Goal: Information Seeking & Learning: Find specific fact

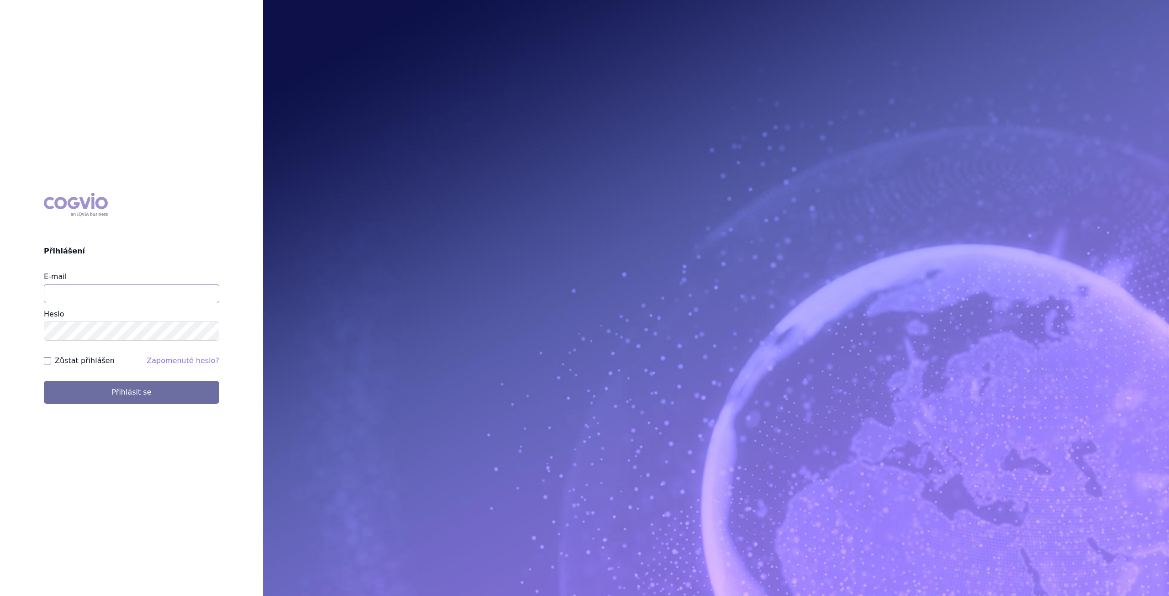
click at [95, 292] on input "E-mail" at bounding box center [131, 293] width 175 height 19
type input "pavel.pesek@astrazeneca.com"
click at [44, 381] on button "Přihlásit se" at bounding box center [131, 392] width 175 height 23
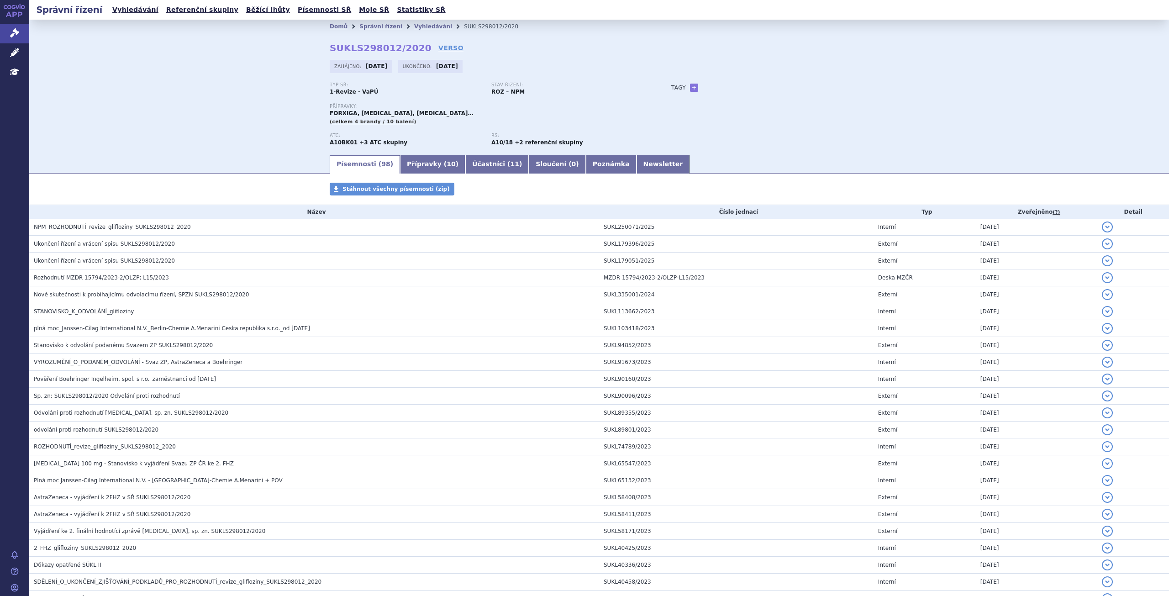
click at [781, 117] on div "Typ SŘ: 1-Revize - VaPÚ Stav řízení: ROZ – NPM Přípravky: FORXIGA, INVOKANA, JA…" at bounding box center [599, 118] width 539 height 72
click at [690, 125] on div "Typ SŘ: 1-Revize - VaPÚ Stav řízení: ROZ – NPM Přípravky: FORXIGA, INVOKANA, JA…" at bounding box center [599, 118] width 539 height 72
click at [414, 26] on link "Vyhledávání" at bounding box center [433, 26] width 38 height 6
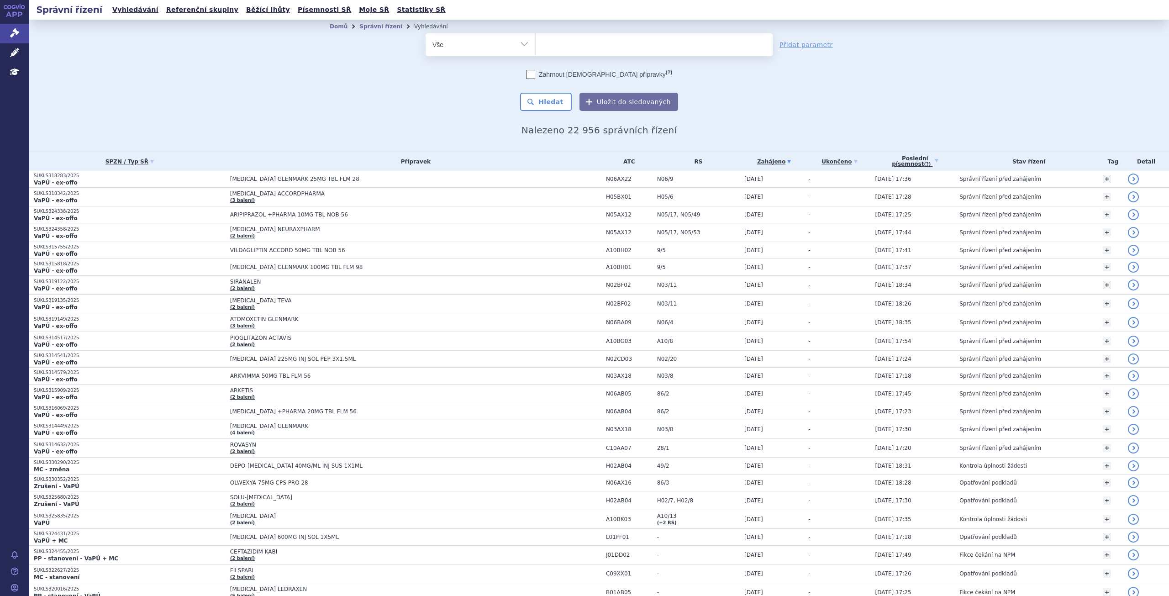
click at [597, 34] on ul at bounding box center [654, 42] width 237 height 19
click at [536, 34] on select at bounding box center [535, 44] width 0 height 23
type input "ul"
type input "ut"
type input "u"
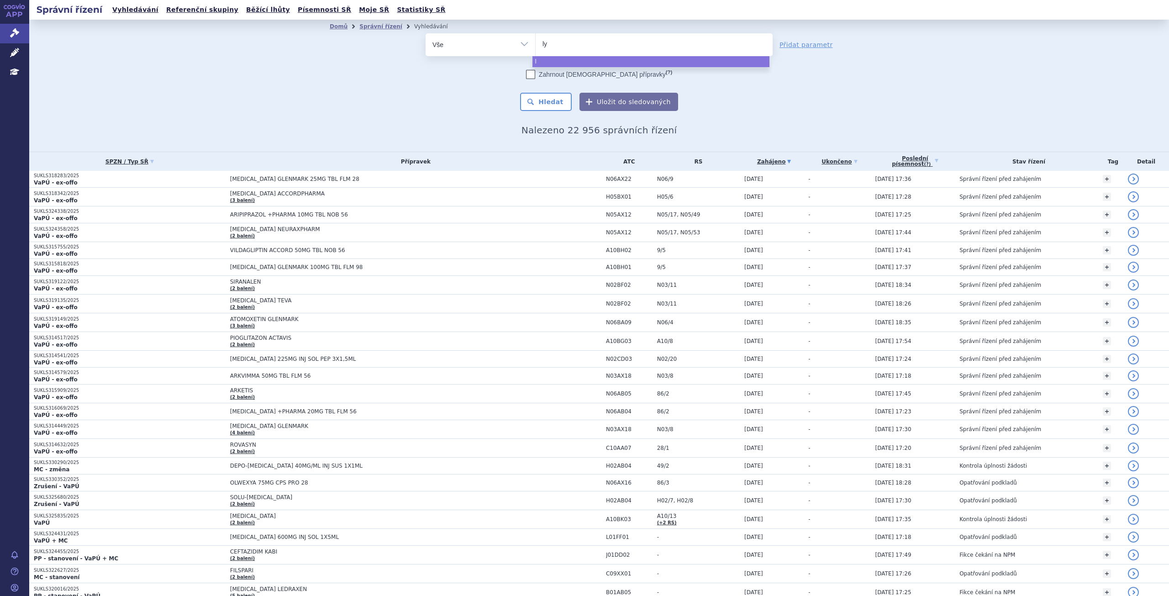
type input "lyn"
type input "lynp"
type input "lynpa"
type input "lynpar"
type input "lynparza"
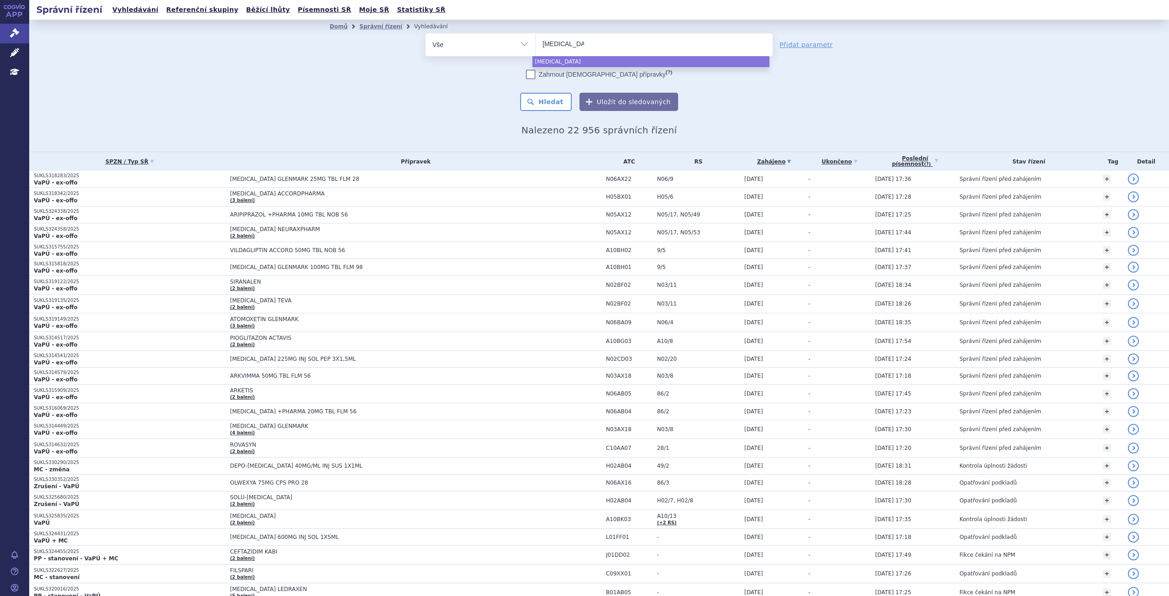
select select "lynparza"
click at [543, 105] on button "Hledat" at bounding box center [546, 102] width 52 height 18
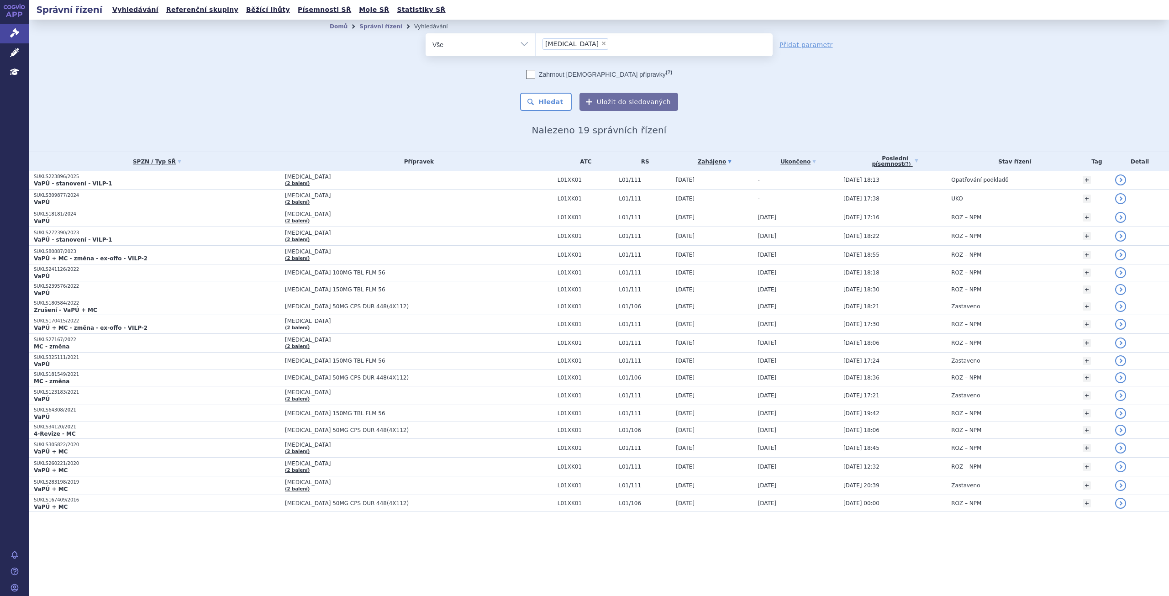
click at [457, 202] on td "[MEDICAL_DATA] (2 balení)" at bounding box center [416, 199] width 273 height 19
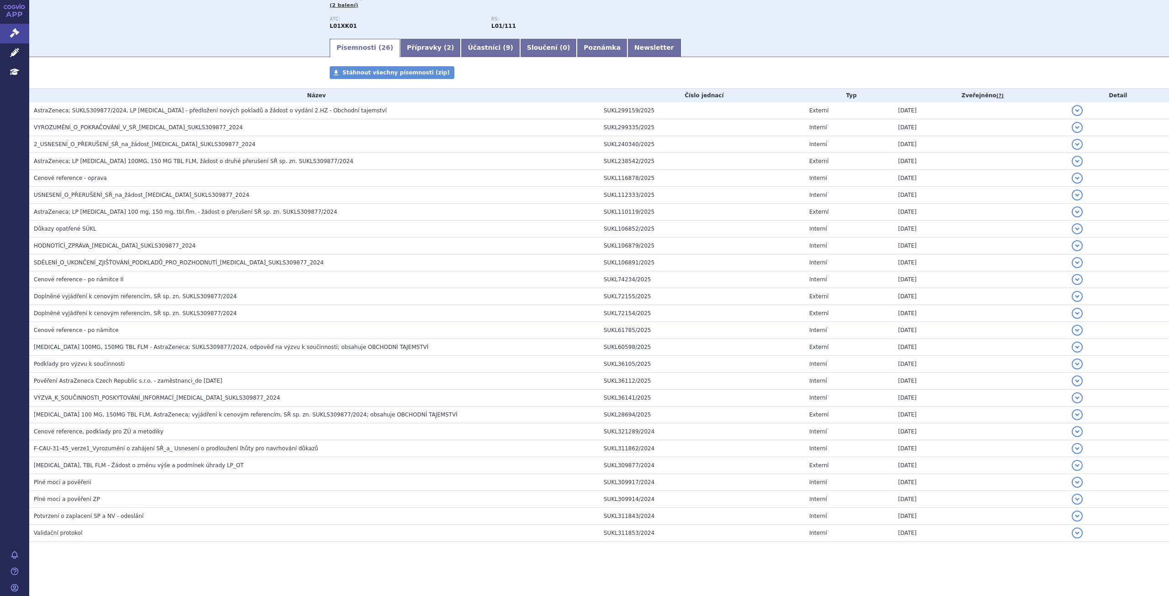
scroll to position [117, 0]
click at [208, 465] on h3 "LYNPARZA, TBL FLM - Žádost o změnu výše a podmínek úhrady LP_OT" at bounding box center [316, 464] width 565 height 9
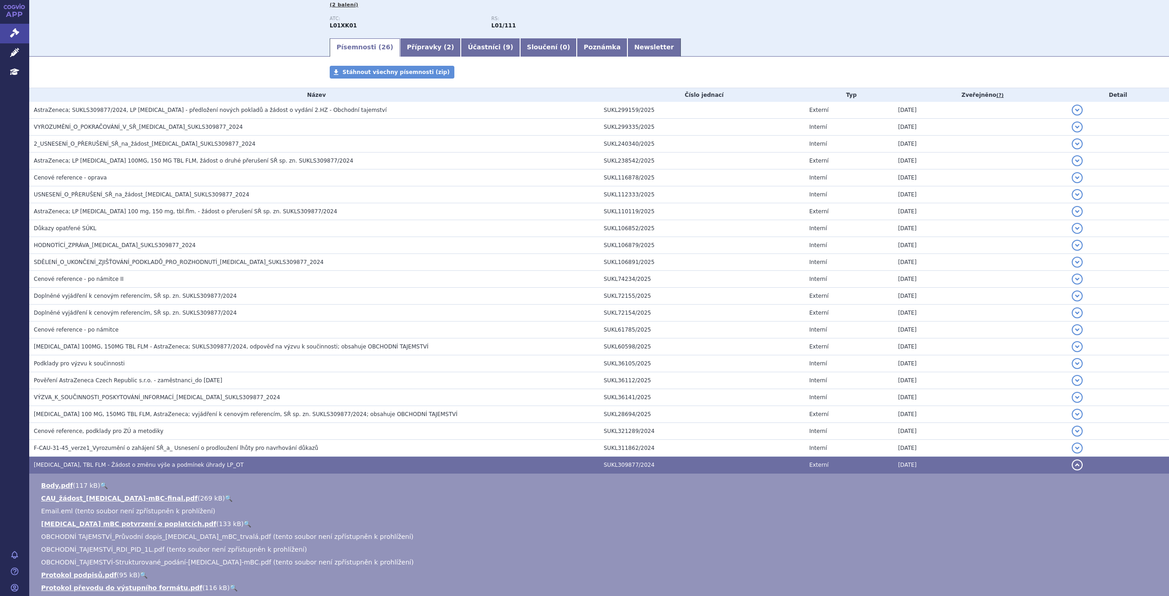
click at [125, 448] on span "F-CAU-31-45_verze1_Vyrozumění o zahájení SŘ_a_ Usnesení o prodloužení lhůty pro…" at bounding box center [176, 448] width 285 height 6
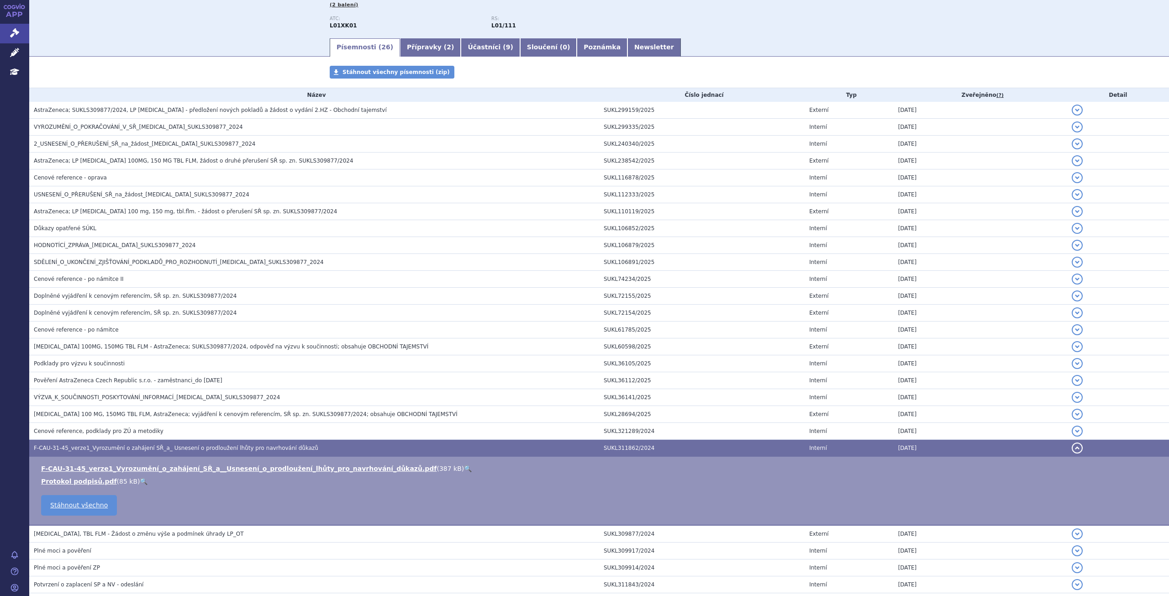
click at [124, 466] on link "F-CAU-31-45_verze1_Vyrozumění_o_zahájení_SŘ_a__Usnesení_o_prodloužení_lhůty_pro…" at bounding box center [239, 468] width 396 height 7
click at [111, 533] on span "LYNPARZA, TBL FLM - Žádost o změnu výše a podmínek úhrady LP_OT" at bounding box center [139, 534] width 210 height 6
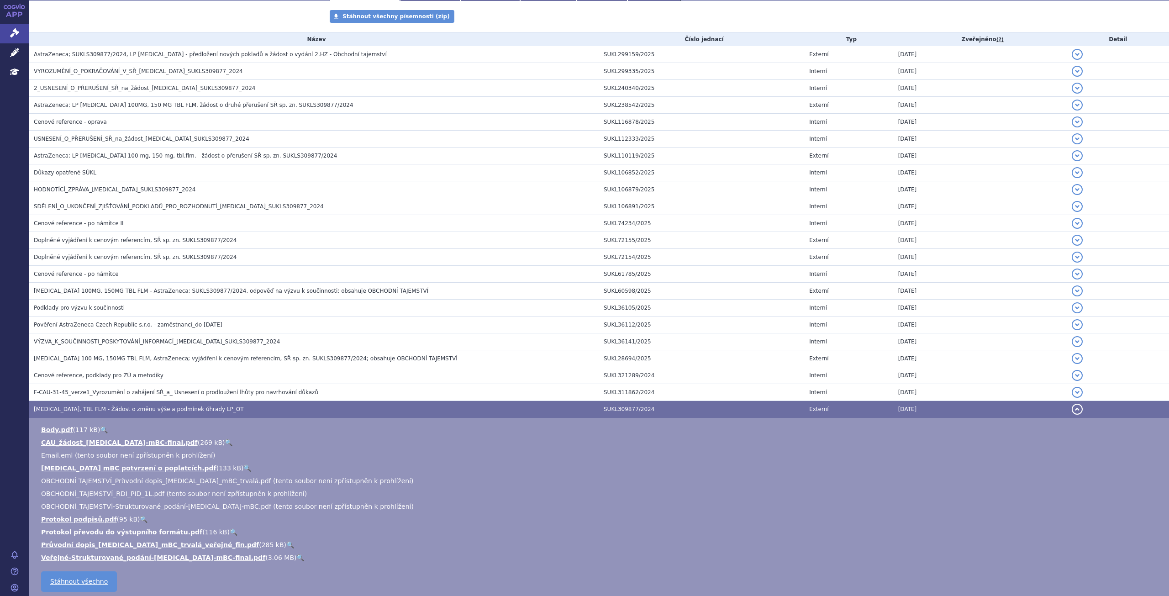
scroll to position [300, 0]
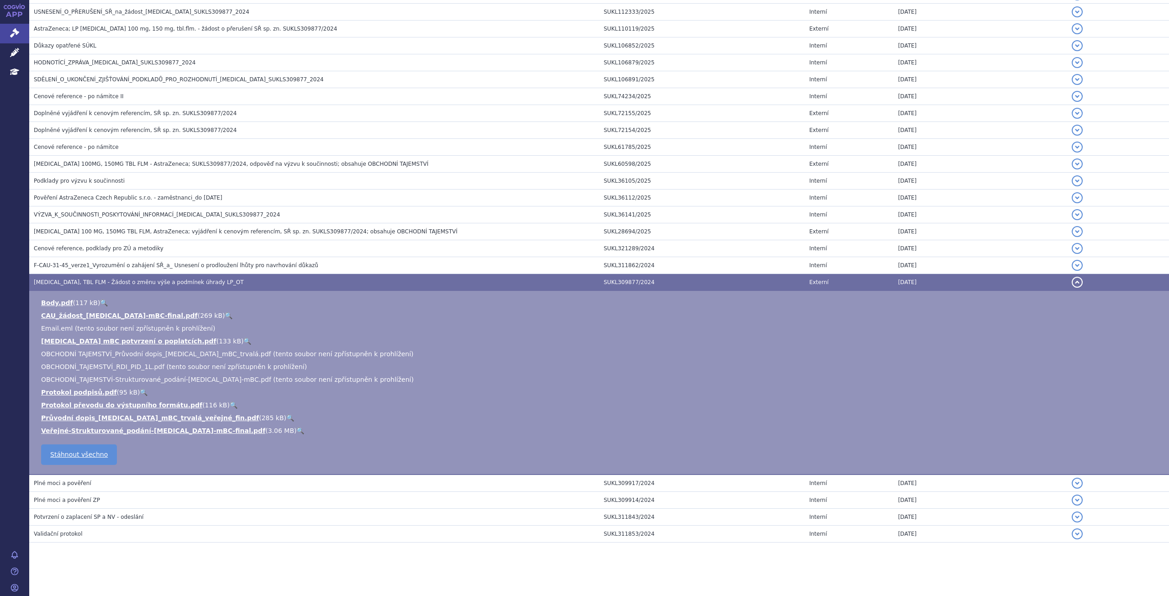
click at [122, 431] on link "Veřejné-Strukturované_podání-LYNPARZA-mBC-final.pdf" at bounding box center [153, 430] width 224 height 7
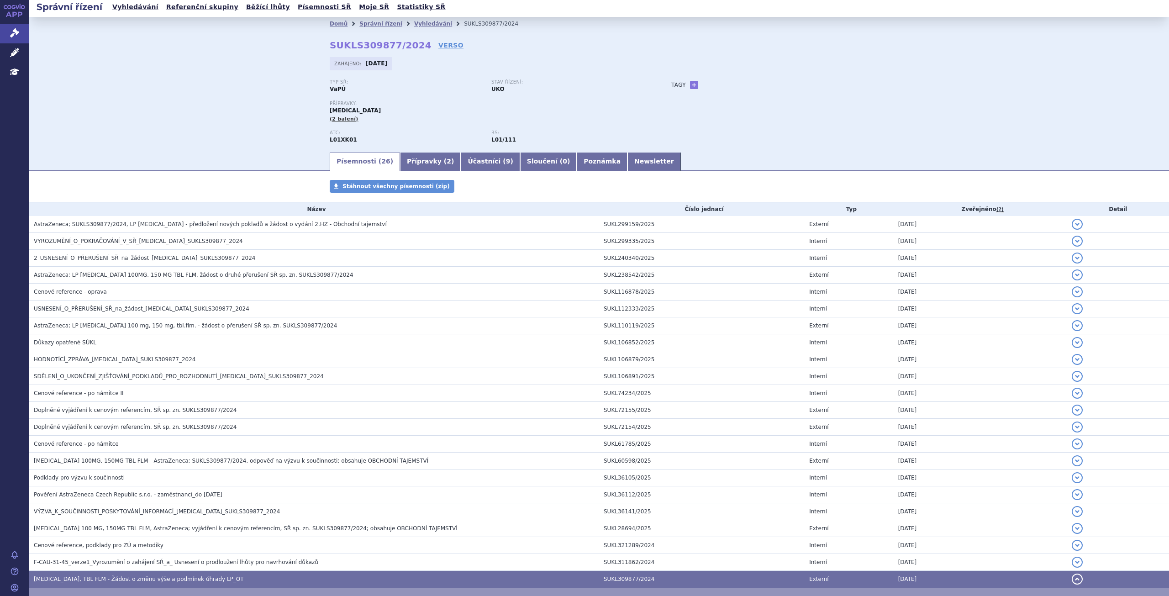
scroll to position [0, 0]
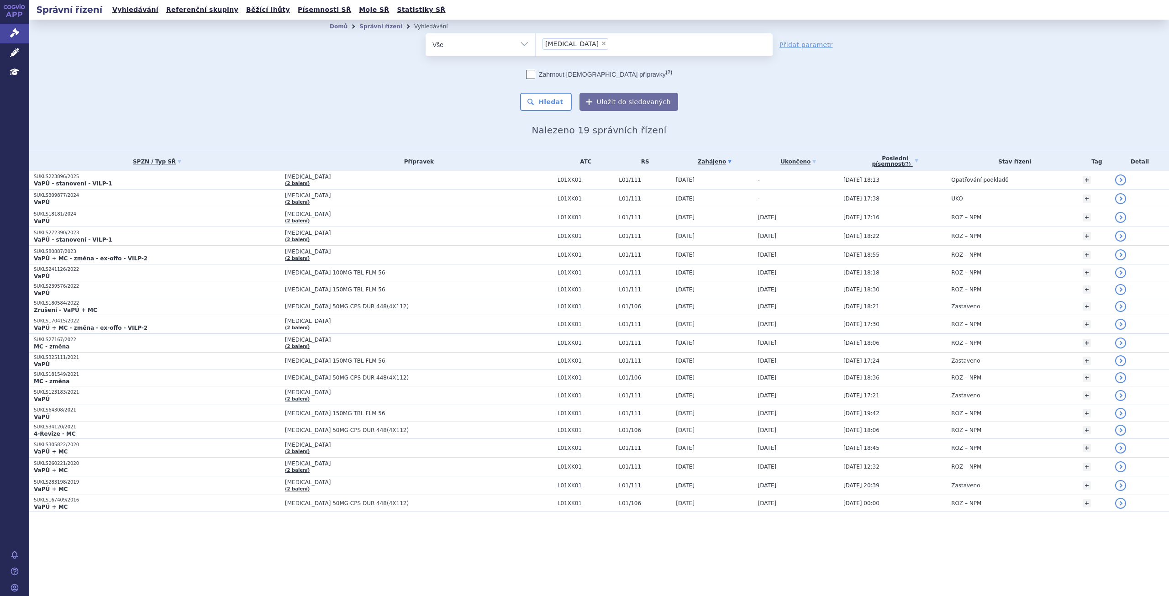
click at [481, 184] on td "[MEDICAL_DATA] (2 balení)" at bounding box center [416, 180] width 273 height 19
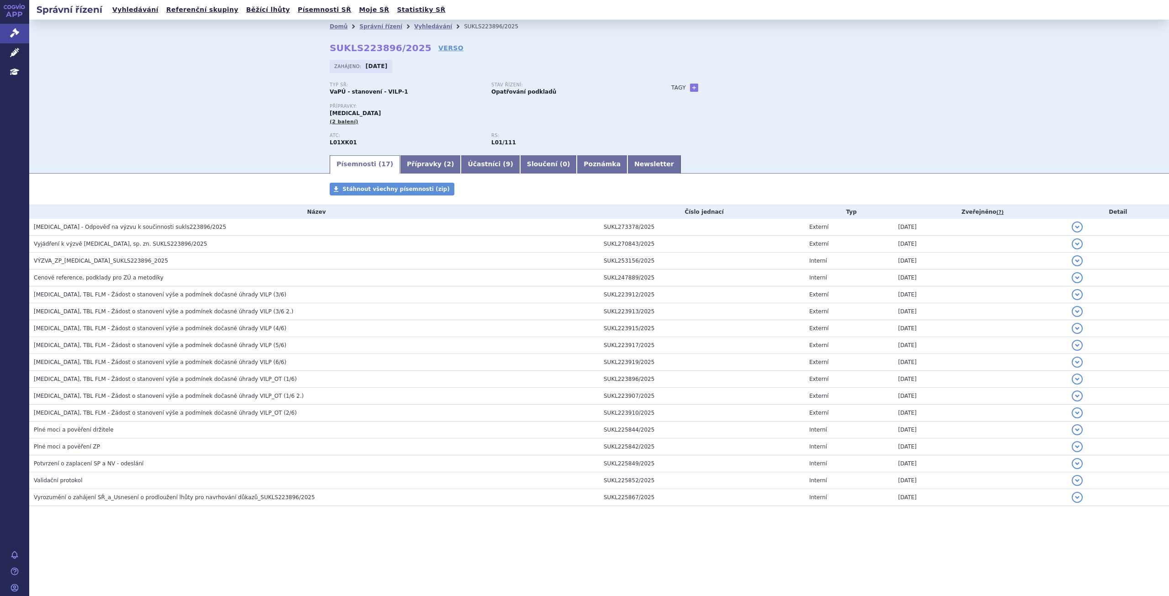
click at [218, 223] on h3 "[MEDICAL_DATA] - Odpověď na výzvu k součinnosti sukls223896/2025" at bounding box center [316, 226] width 565 height 9
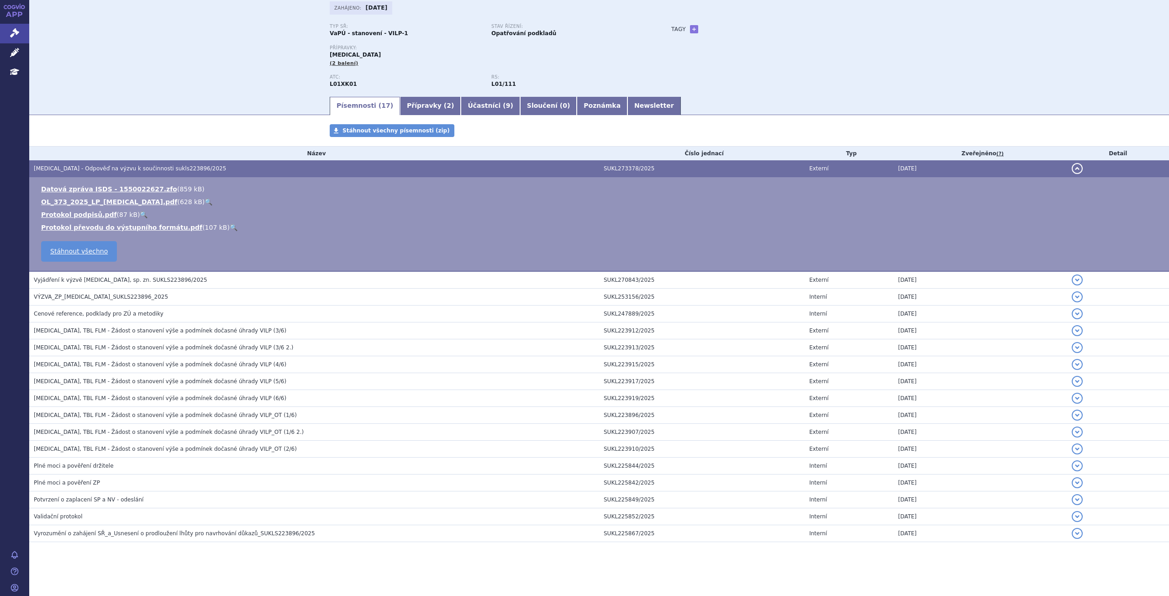
scroll to position [59, 0]
click at [243, 332] on h3 "[MEDICAL_DATA], TBL FLM - Žádost o stanovení výše a podmínek dočasné úhrady VIL…" at bounding box center [316, 329] width 565 height 9
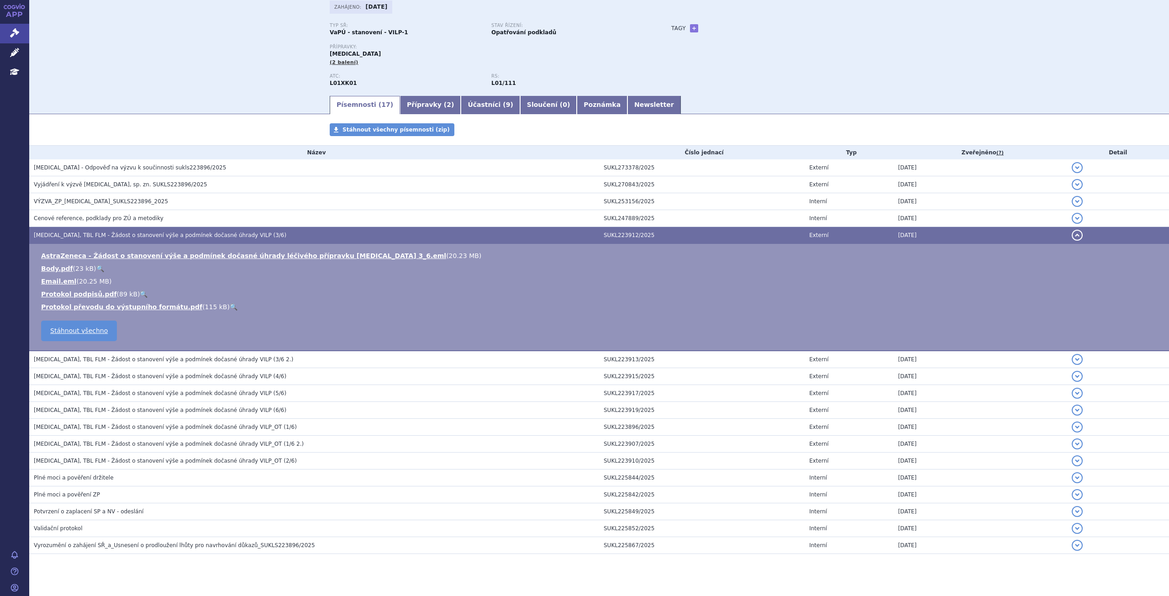
click at [283, 250] on td "AstraZeneca - Žádost o stanovení výše a podmínek dočasné úhrady léčivého přípra…" at bounding box center [599, 297] width 1140 height 107
click at [288, 255] on link "AstraZeneca - Žádost o stanovení výše a podmínek dočasné úhrady léčivého přípra…" at bounding box center [243, 255] width 405 height 7
click at [248, 357] on h3 "[MEDICAL_DATA], TBL FLM - Žádost o stanovení výše a podmínek dočasné úhrady VIL…" at bounding box center [316, 359] width 565 height 9
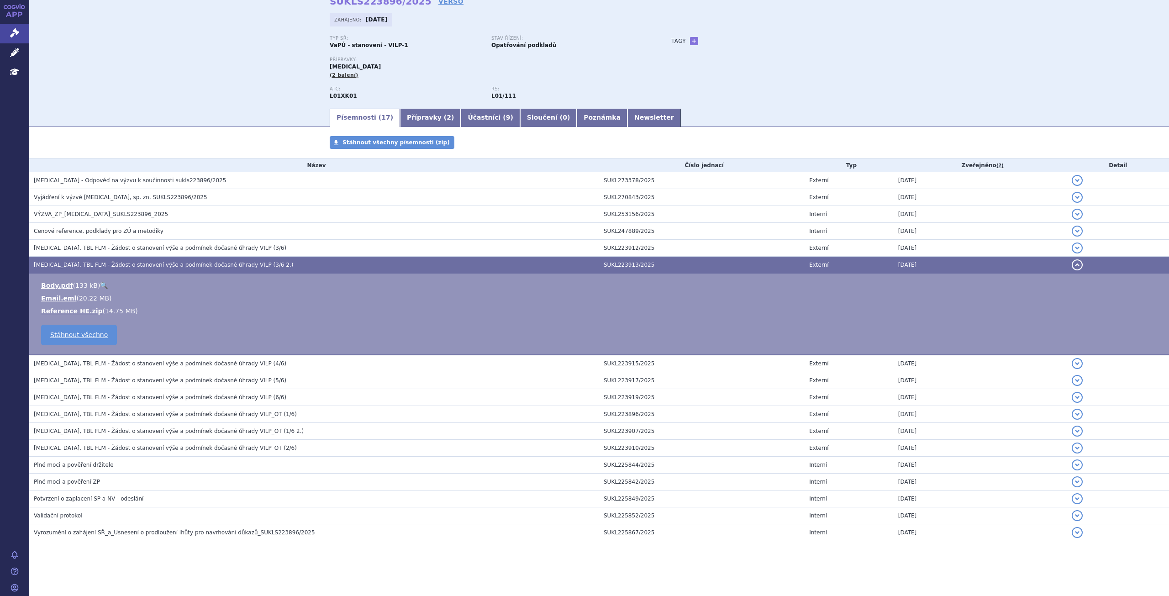
scroll to position [47, 0]
click at [263, 249] on h3 "[MEDICAL_DATA], TBL FLM - Žádost o stanovení výše a podmínek dočasné úhrady VIL…" at bounding box center [316, 247] width 565 height 9
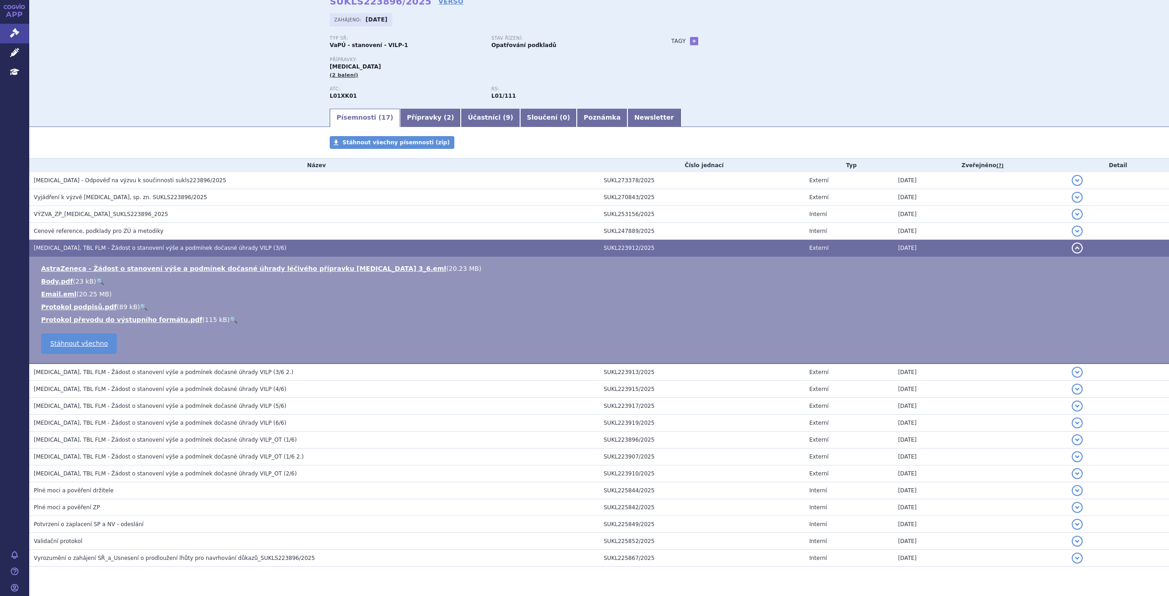
scroll to position [59, 0]
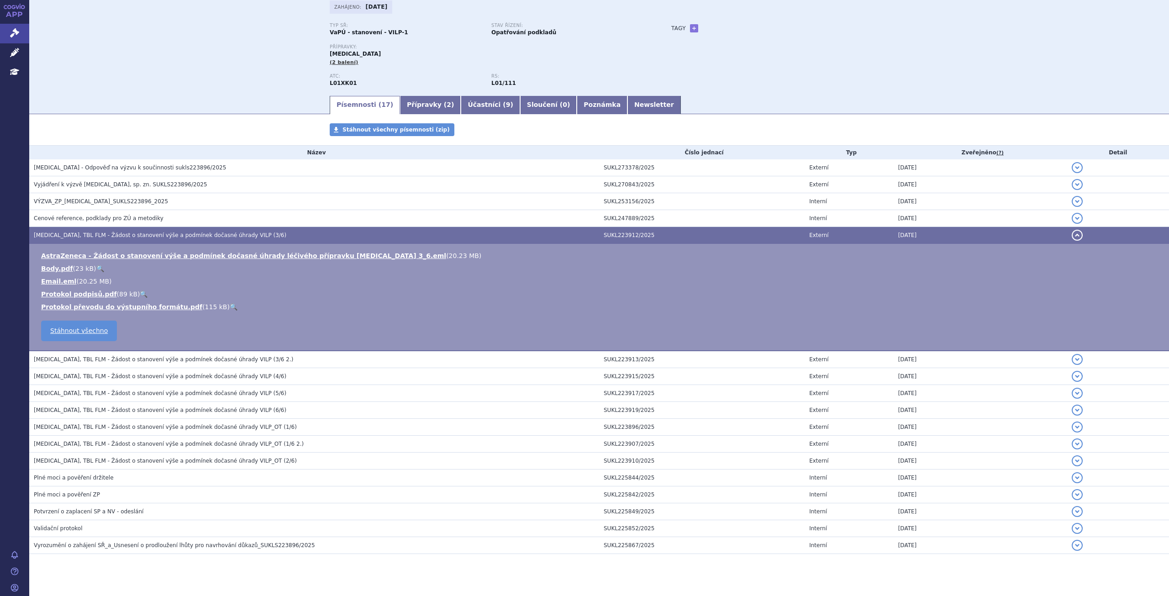
click at [186, 171] on span "[MEDICAL_DATA] - Odpověď na výzvu k součinnosti sukls223896/2025" at bounding box center [130, 167] width 192 height 6
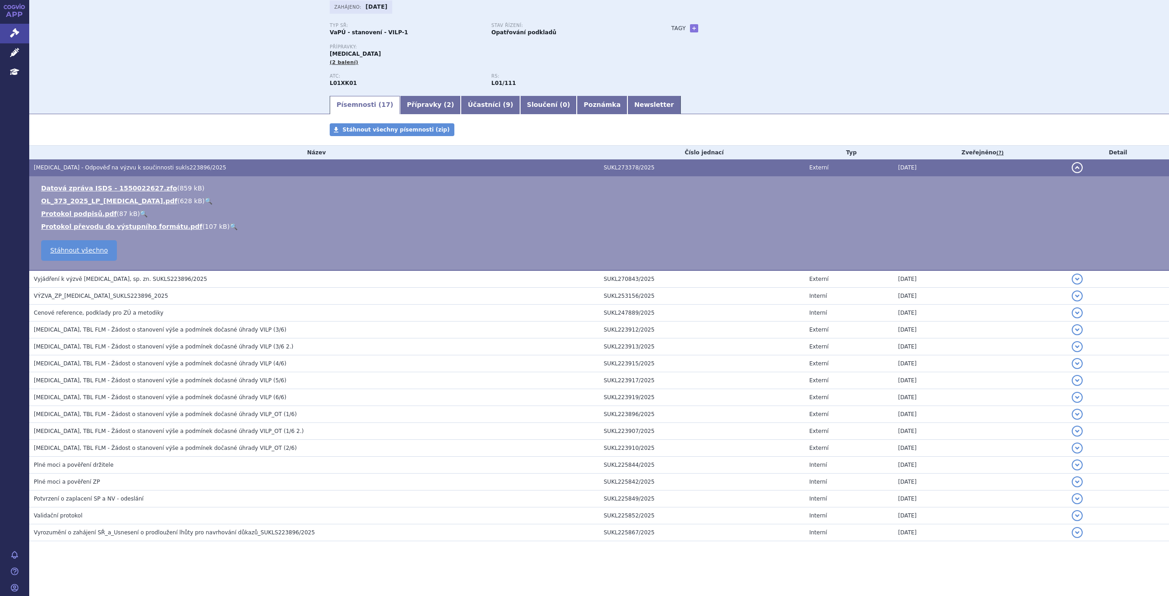
click at [184, 72] on div "Domů Správní řízení Vyhledávání SUKLS223896/2025 SUKLS223896/2025 VERSO Zahájen…" at bounding box center [599, 27] width 1140 height 134
click at [253, 42] on div "Domů Správní řízení Vyhledávání SUKLS223896/2025 SUKLS223896/2025 VERSO Zahájen…" at bounding box center [599, 27] width 1140 height 134
click at [159, 312] on h3 "Cenové reference, podklady pro ZÚ a metodiky" at bounding box center [316, 312] width 565 height 9
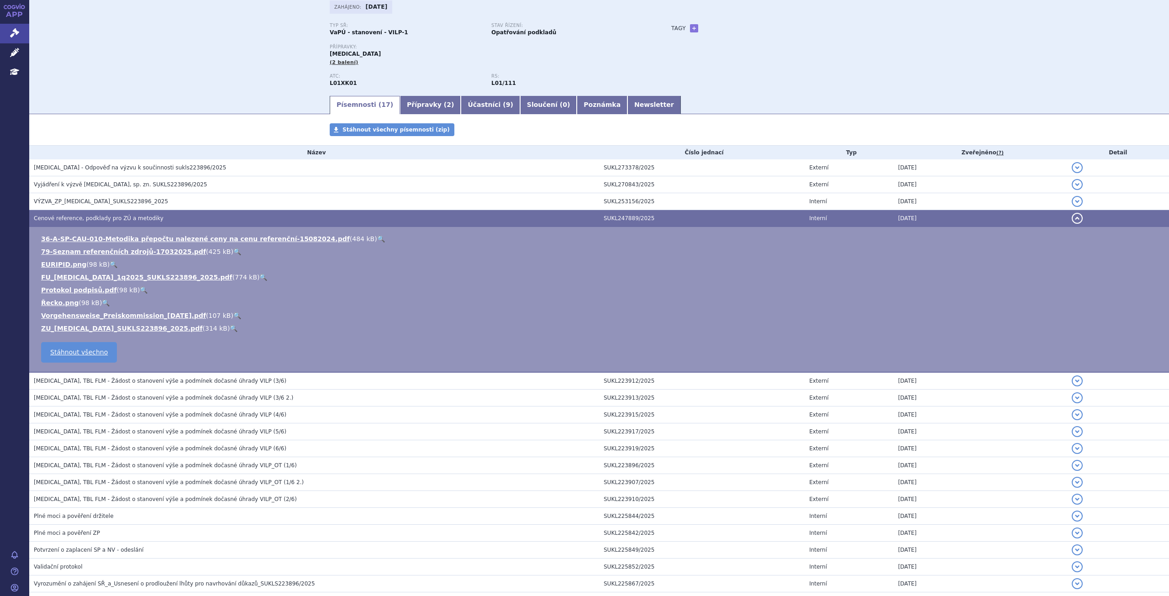
click at [127, 276] on link "FU_[MEDICAL_DATA]_1q2025_SUKLS223896_2025.pdf" at bounding box center [136, 277] width 191 height 7
